Goal: Information Seeking & Learning: Compare options

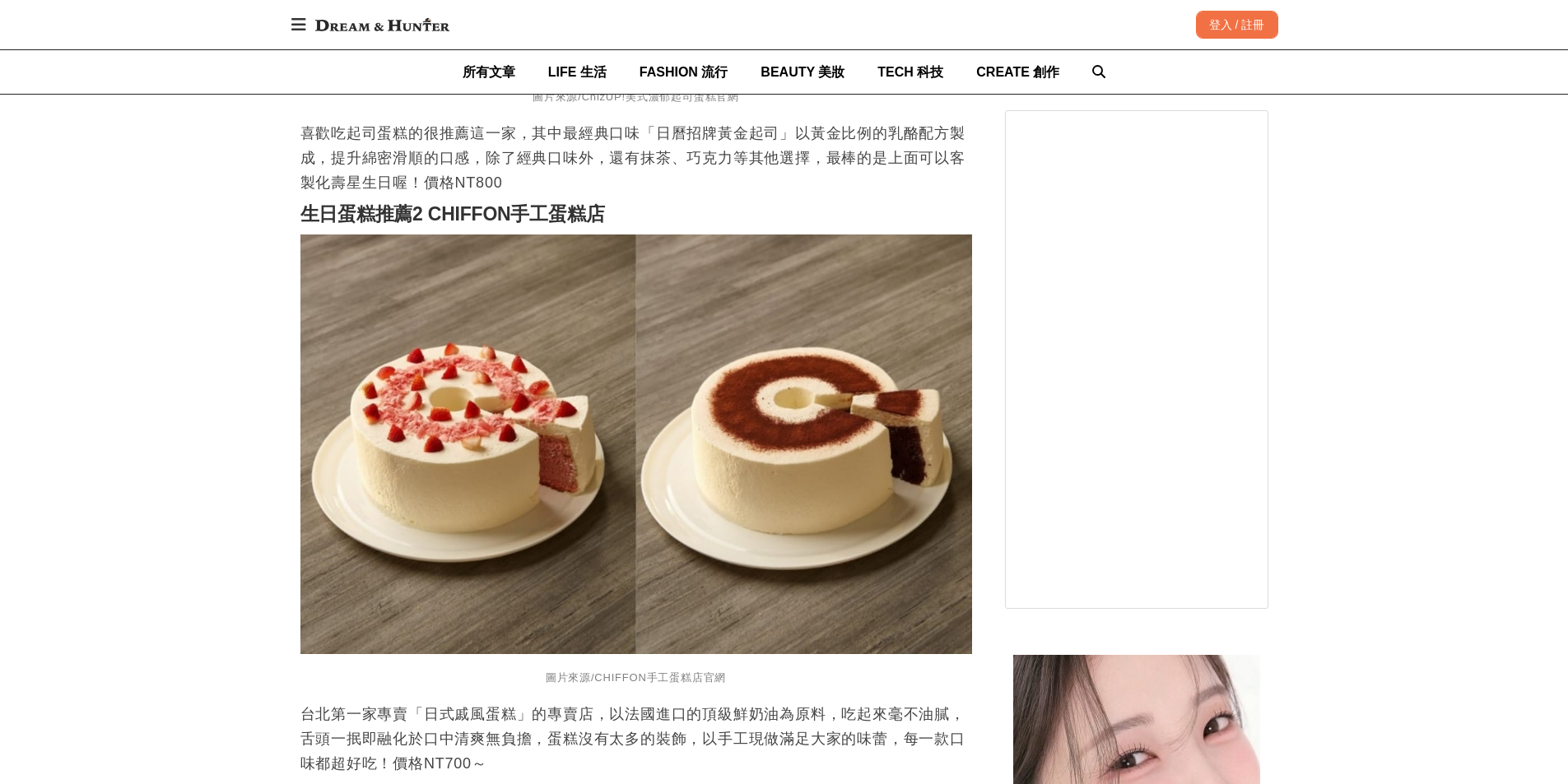
scroll to position [1893, 0]
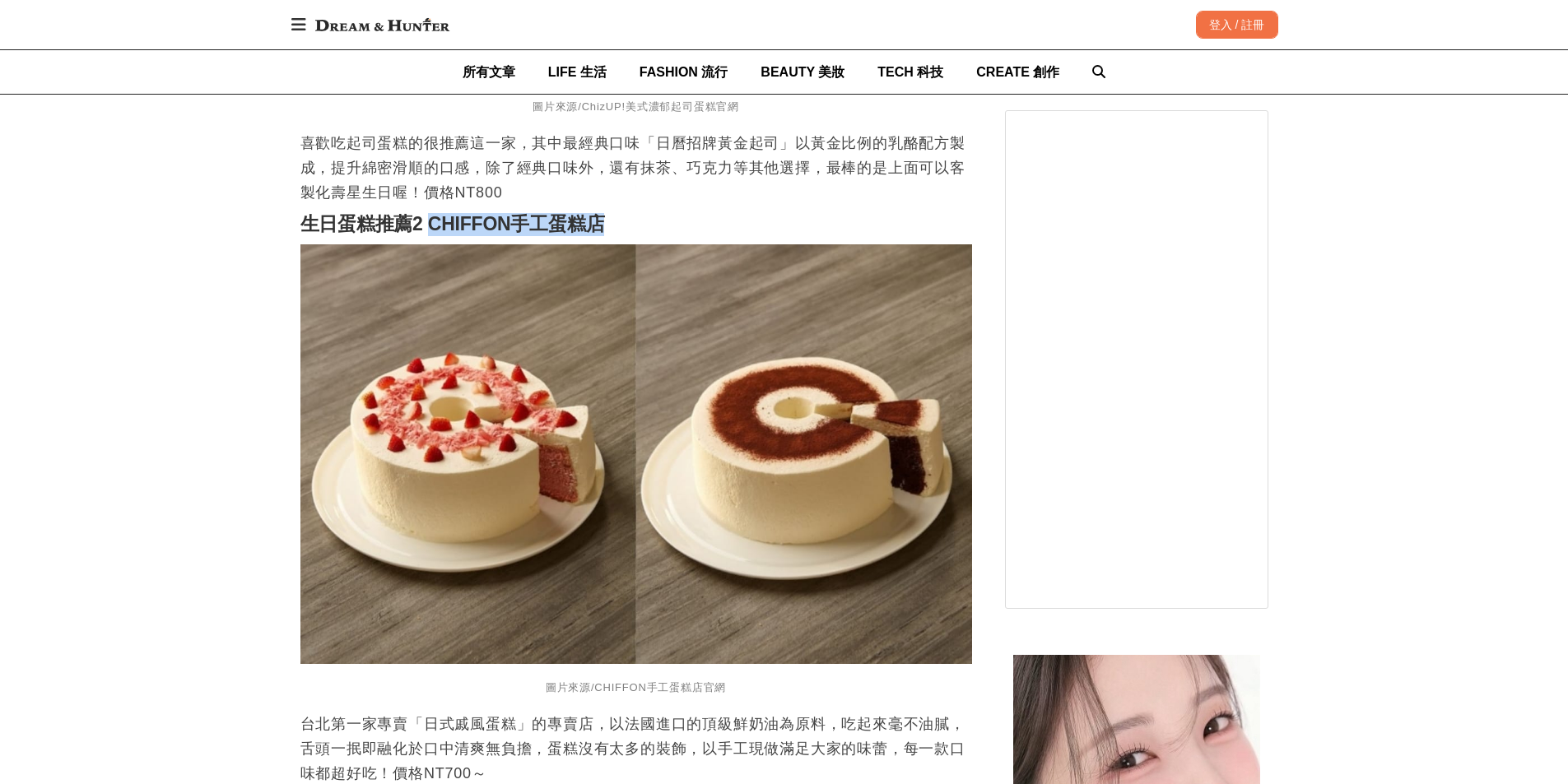
drag, startPoint x: 431, startPoint y: 226, endPoint x: 608, endPoint y: 222, distance: 177.0
click at [608, 222] on h2 "生日蛋糕推薦2 CHIFFON手工蛋糕店" at bounding box center [636, 225] width 672 height 23
copy strong "CHIFFON手工蛋糕店"
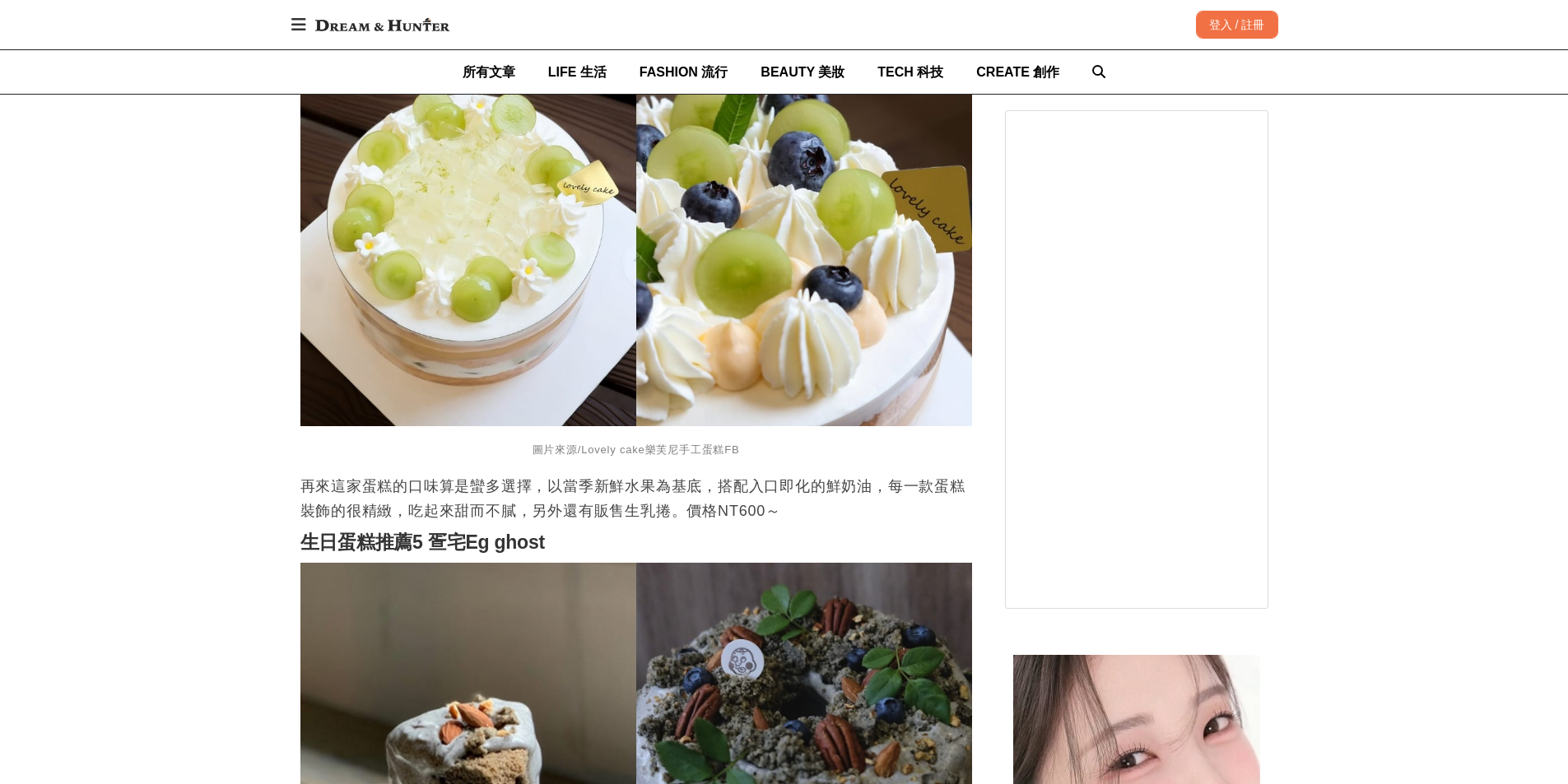
scroll to position [3128, 0]
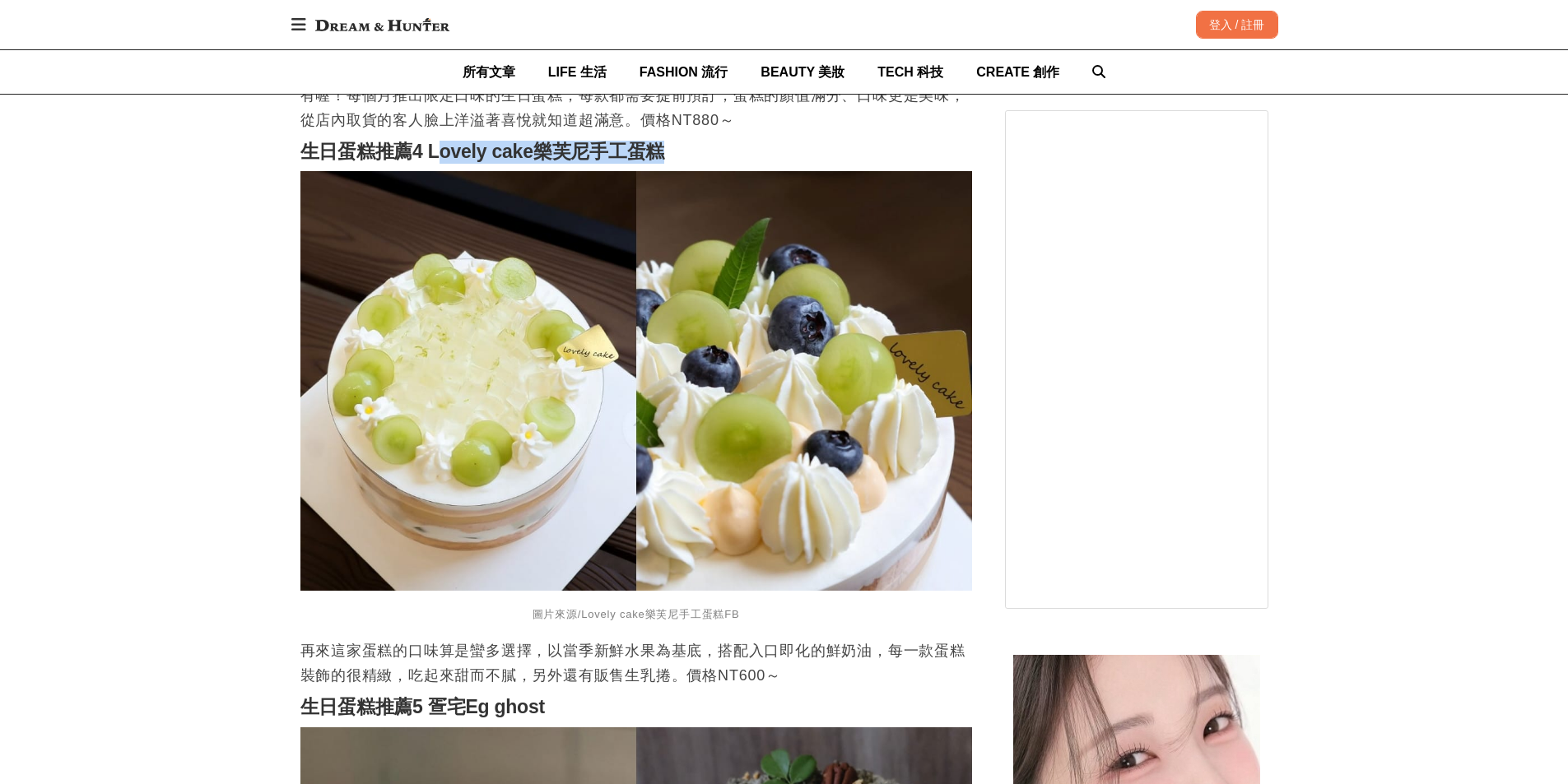
drag, startPoint x: 435, startPoint y: 160, endPoint x: 663, endPoint y: 170, distance: 228.2
click at [663, 162] on strong "生日蛋糕推薦4 Lovely cake樂芙尼手工蛋糕" at bounding box center [483, 151] width 365 height 21
copy strong "ovely cake樂芙尼手工蛋糕"
click at [447, 158] on strong "生日蛋糕推薦4 Lovely cake樂芙尼手工蛋糕" at bounding box center [483, 151] width 365 height 21
drag, startPoint x: 432, startPoint y: 159, endPoint x: 694, endPoint y: 159, distance: 262.0
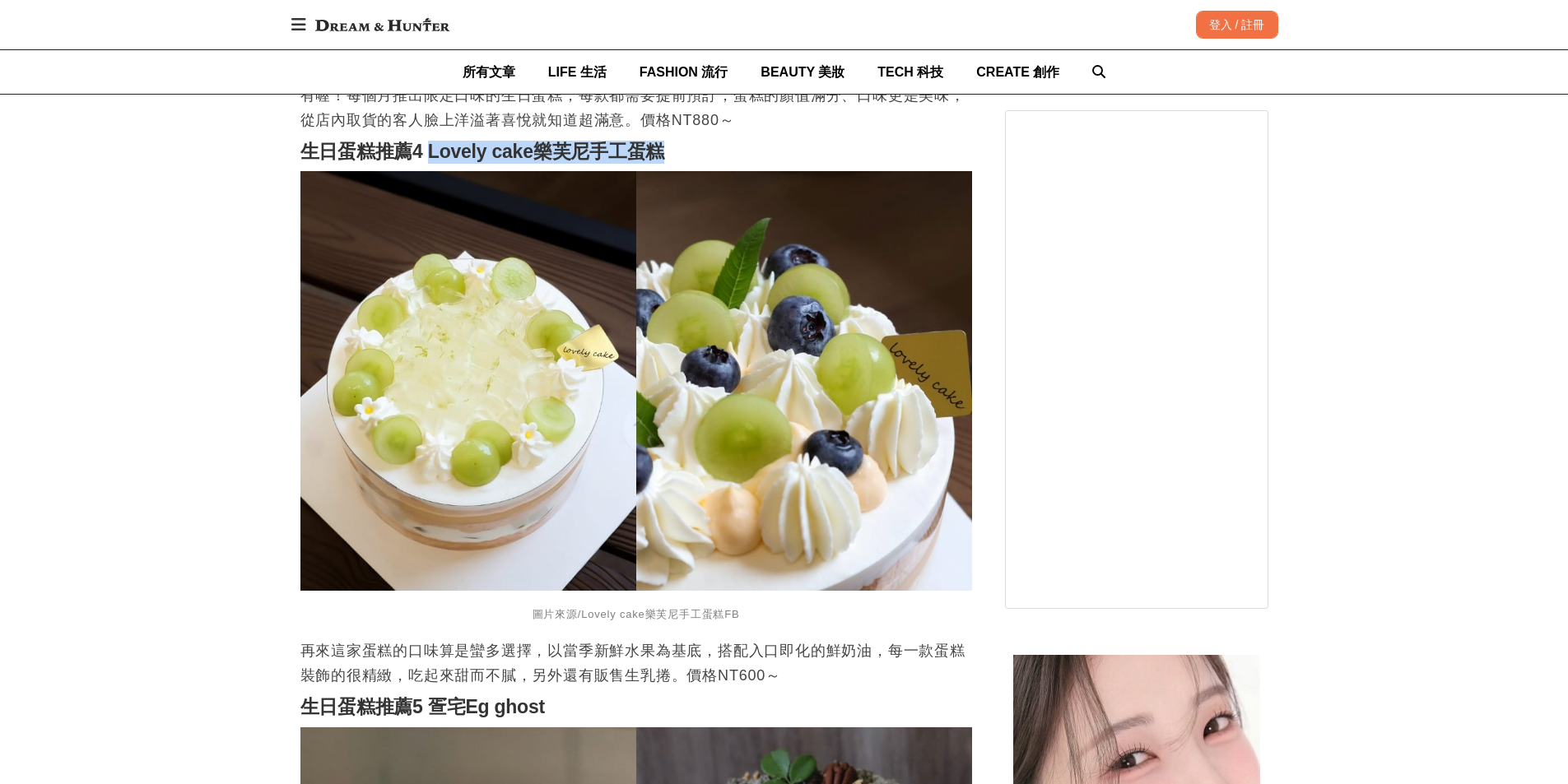
click at [694, 159] on h2 "生日蛋糕推薦4 Lovely cake樂芙尼手工蛋糕" at bounding box center [636, 152] width 672 height 23
copy strong "Lovely cake樂芙尼手工蛋糕"
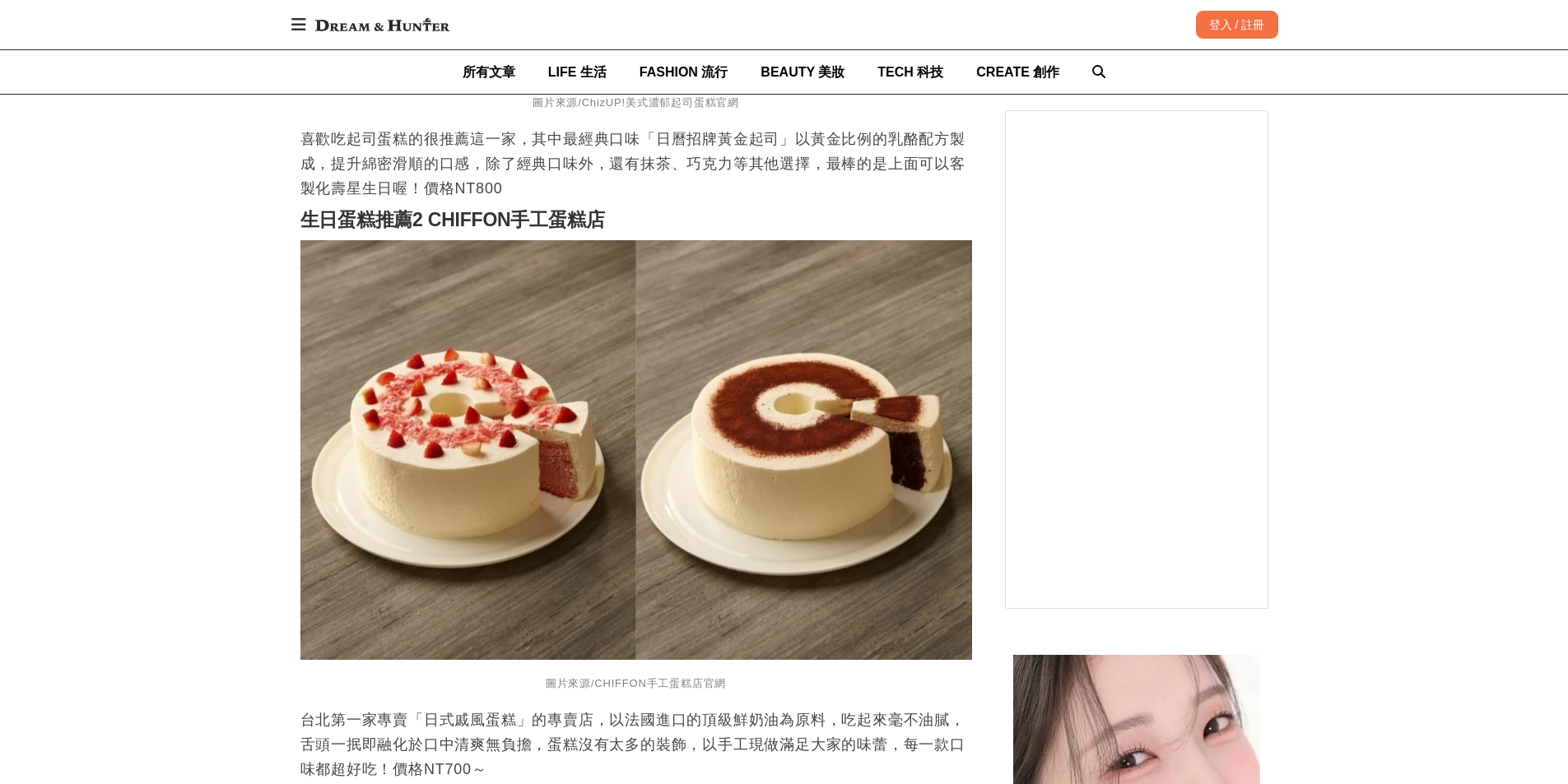
scroll to position [1728, 0]
